Goal: Task Accomplishment & Management: Manage account settings

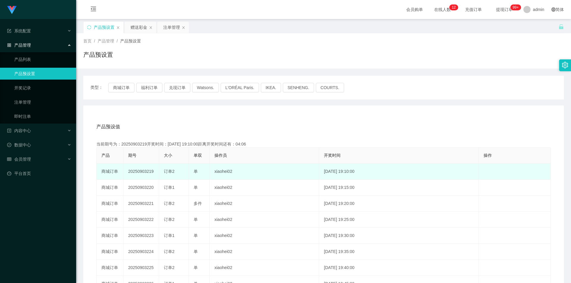
click at [138, 172] on td "20250903219" at bounding box center [141, 172] width 36 height 16
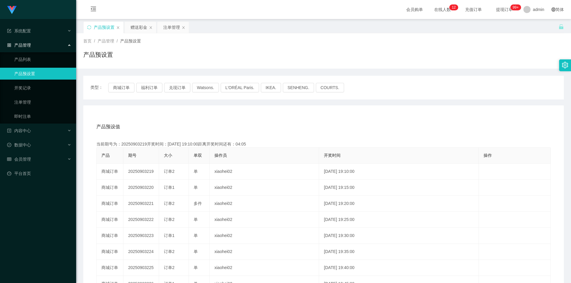
copy td "20250903219"
click at [136, 28] on div "赠送彩金" at bounding box center [138, 27] width 17 height 11
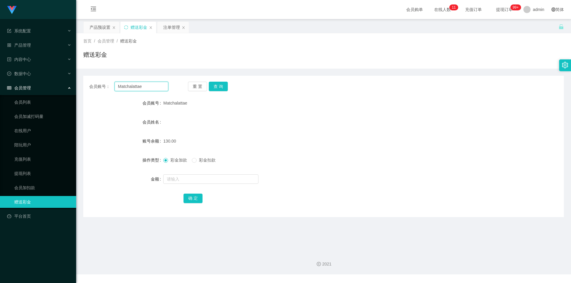
drag, startPoint x: 150, startPoint y: 87, endPoint x: 78, endPoint y: 81, distance: 71.6
click at [78, 81] on main "关闭左侧 关闭右侧 关闭其它 刷新页面 产品预设置 赠送彩金 注单管理 首页 / 会员管理 / 赠送彩金 / 赠送彩金 会员账号： Matchalattae …" at bounding box center [323, 133] width 495 height 228
type input "80662830"
click at [226, 85] on button "查 询" at bounding box center [218, 87] width 19 height 10
click at [174, 179] on input "text" at bounding box center [210, 179] width 95 height 10
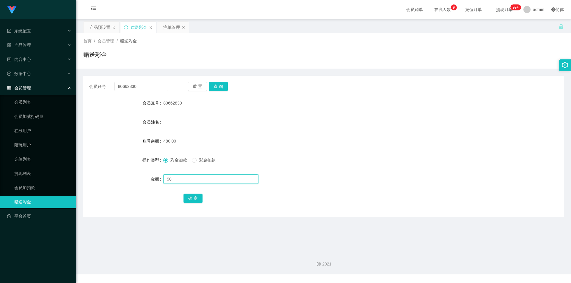
type input "90"
click at [204, 161] on span "彩金扣款" at bounding box center [206, 160] width 21 height 5
click at [188, 198] on button "确 定" at bounding box center [192, 199] width 19 height 10
click at [100, 32] on div "产品预设置" at bounding box center [99, 27] width 21 height 11
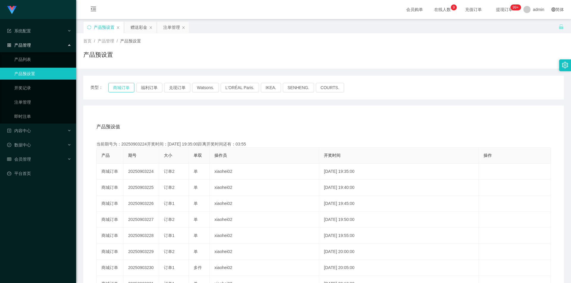
click at [112, 87] on button "商城订单" at bounding box center [121, 88] width 26 height 10
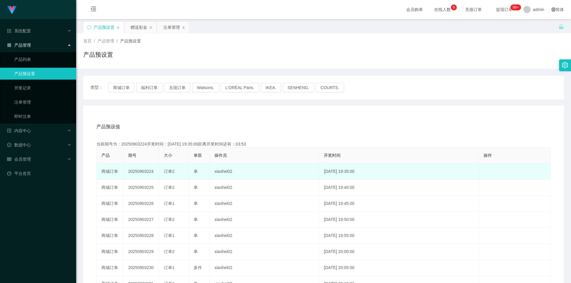
click at [145, 171] on td "20250903224" at bounding box center [141, 172] width 36 height 16
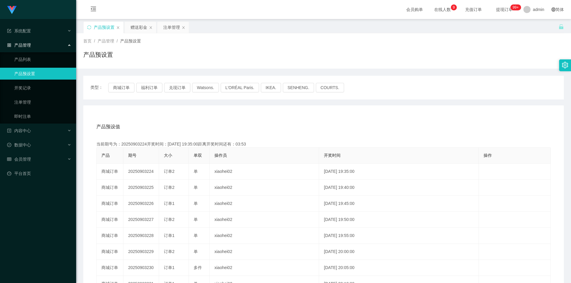
copy td "20250903224"
